Goal: Find contact information: Find contact information

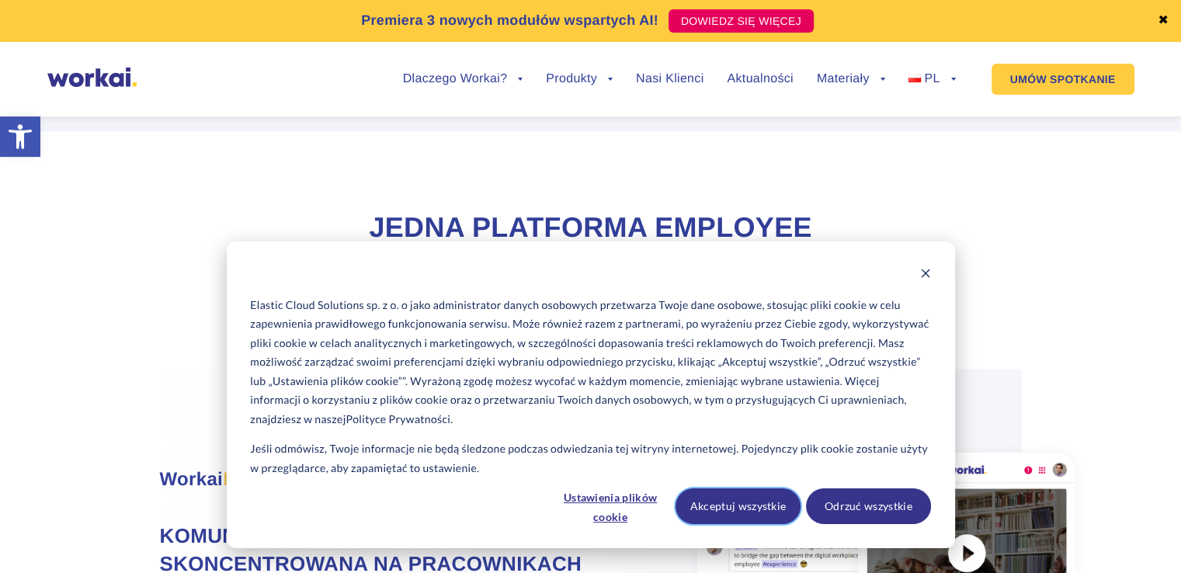
click at [721, 513] on button "Akceptuj wszystkie" at bounding box center [738, 506] width 125 height 36
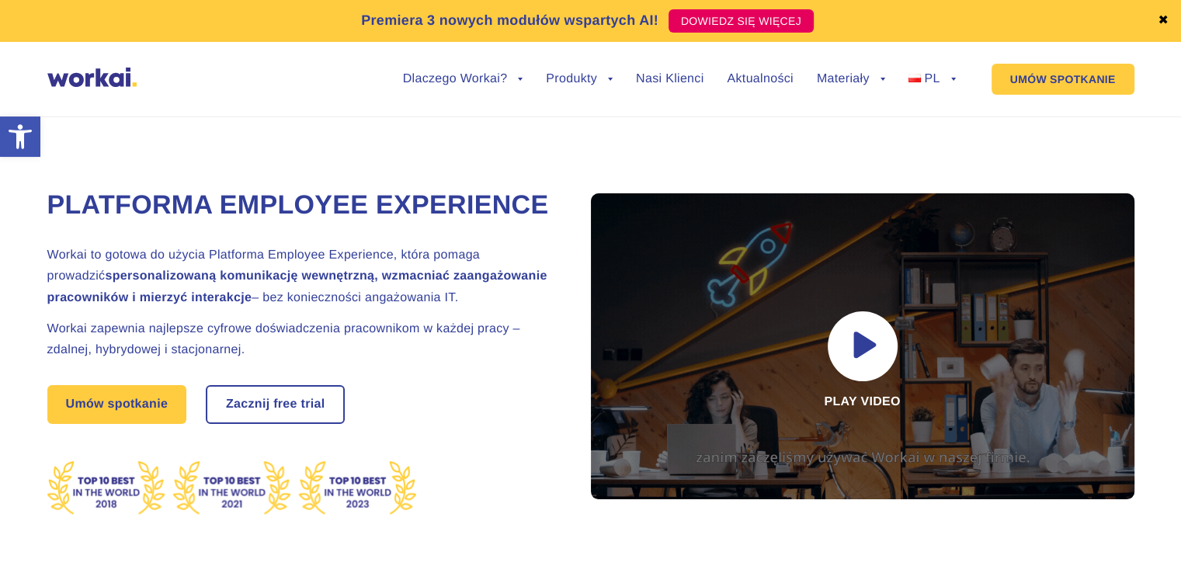
click at [99, 84] on img at bounding box center [91, 77] width 89 height 19
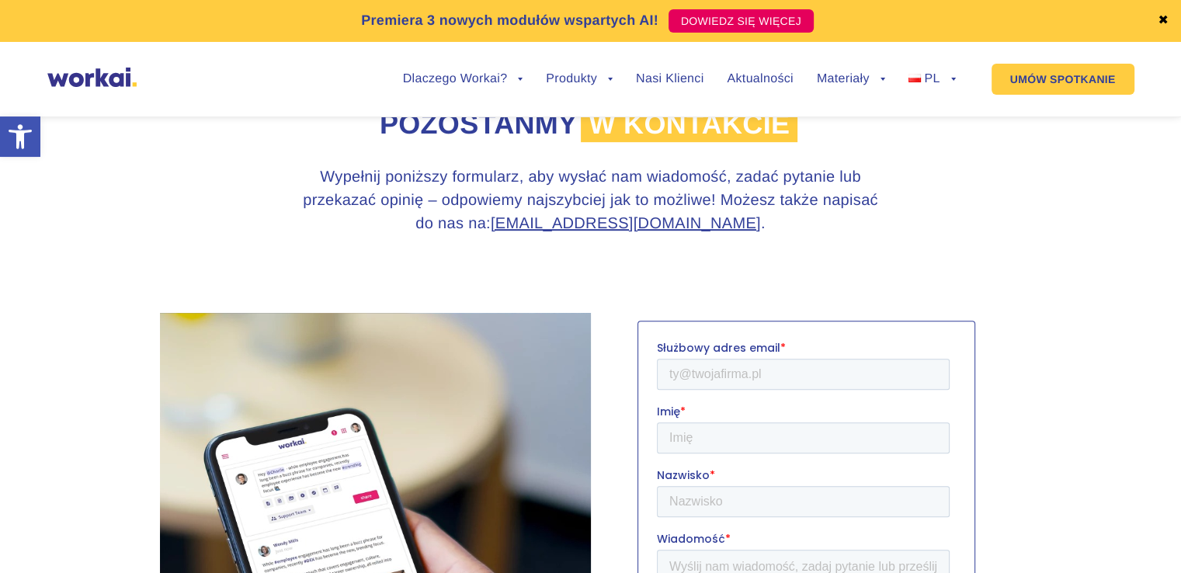
scroll to position [1087, 0]
